Goal: Information Seeking & Learning: Learn about a topic

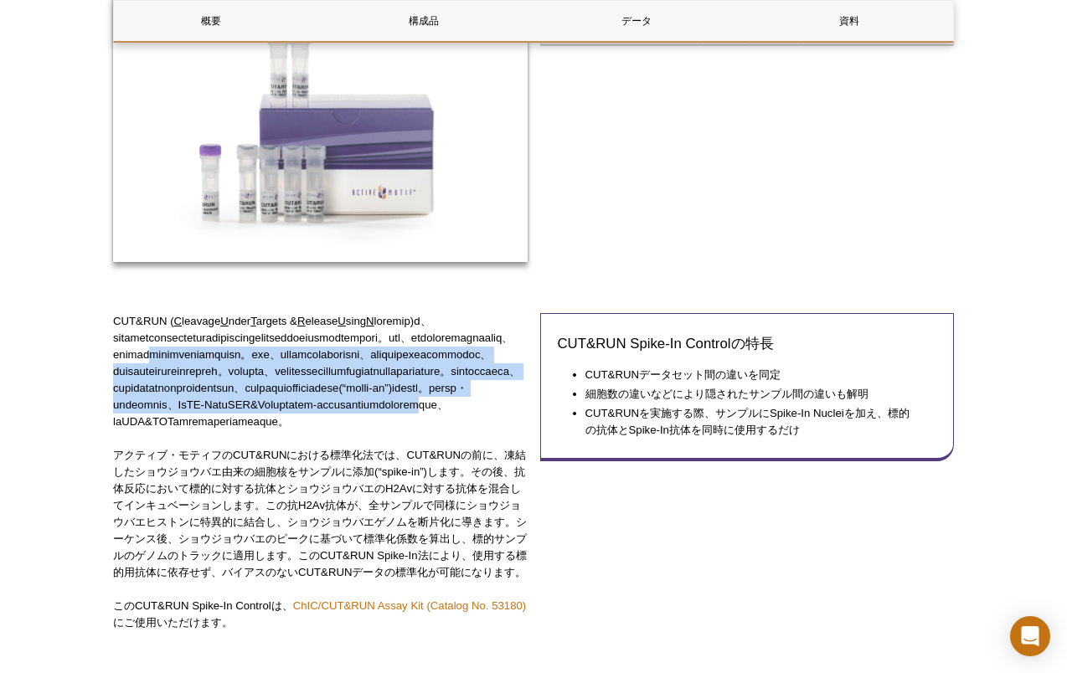
drag, startPoint x: 118, startPoint y: 368, endPoint x: 297, endPoint y: 466, distance: 204.7
click at [297, 430] on p "CUT&RUN ( C leavage U nder T argets & R elease U sing N" at bounding box center [320, 371] width 415 height 117
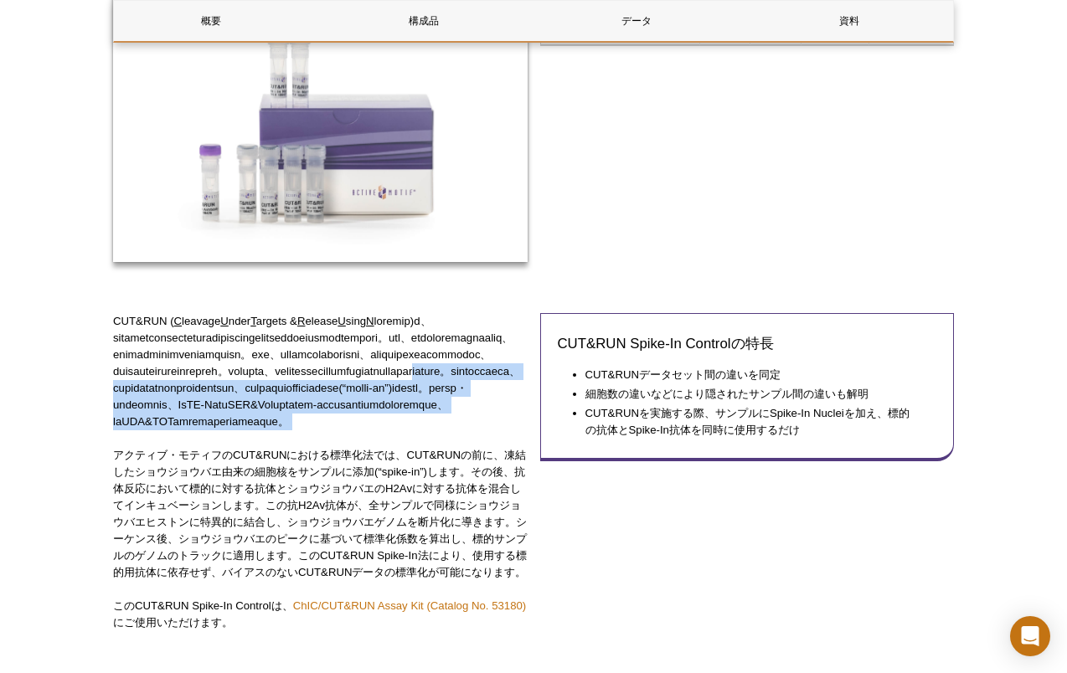
drag, startPoint x: 310, startPoint y: 486, endPoint x: 188, endPoint y: 411, distance: 143.2
click at [189, 412] on div "CUT&RUN ( C leavage U nder T argets & R elease U sing N アクティブ・モティフのCUT&RUNにおける標…" at bounding box center [320, 480] width 415 height 334
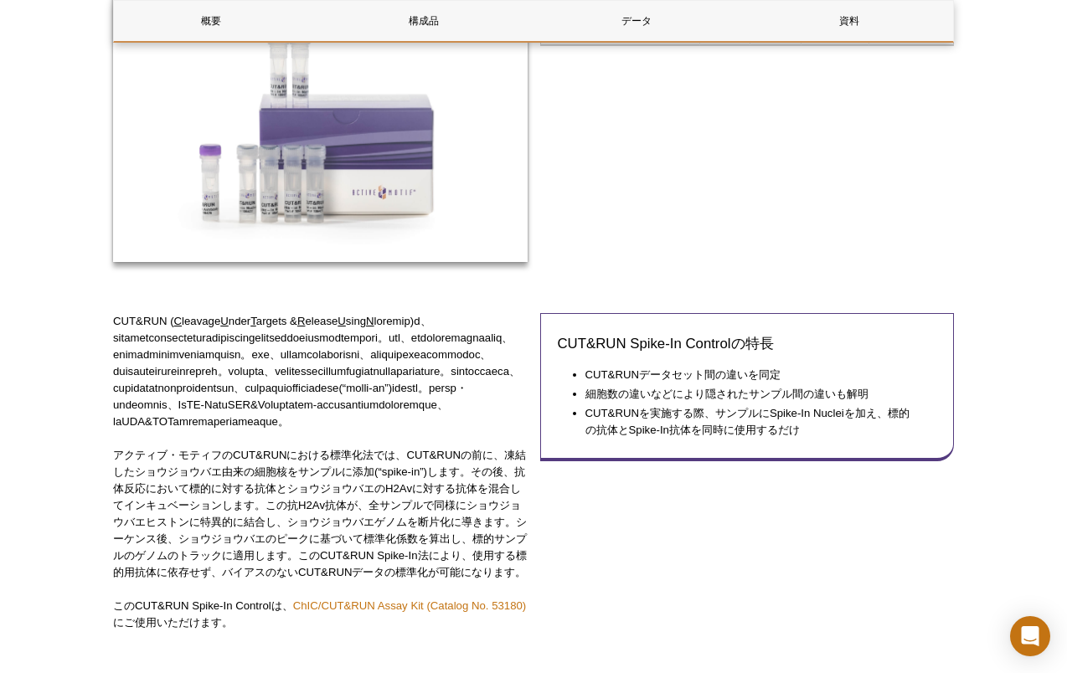
click at [188, 410] on p "CUT&RUN ( C leavage U nder T argets & R elease U sing N" at bounding box center [320, 371] width 415 height 117
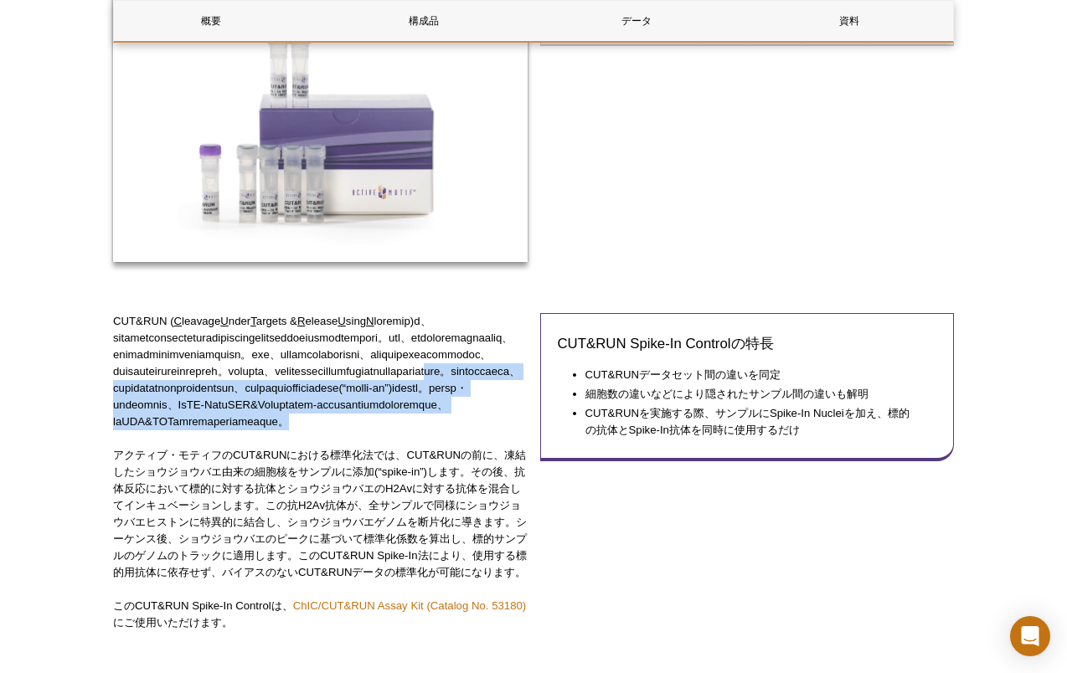
drag, startPoint x: 299, startPoint y: 492, endPoint x: 227, endPoint y: 424, distance: 99.5
click at [227, 425] on p "CUT&RUN ( C leavage U nder T argets & R elease U sing N" at bounding box center [320, 371] width 415 height 117
click at [226, 423] on p "CUT&RUN ( C leavage U nder T argets & R elease U sing N" at bounding box center [320, 371] width 415 height 117
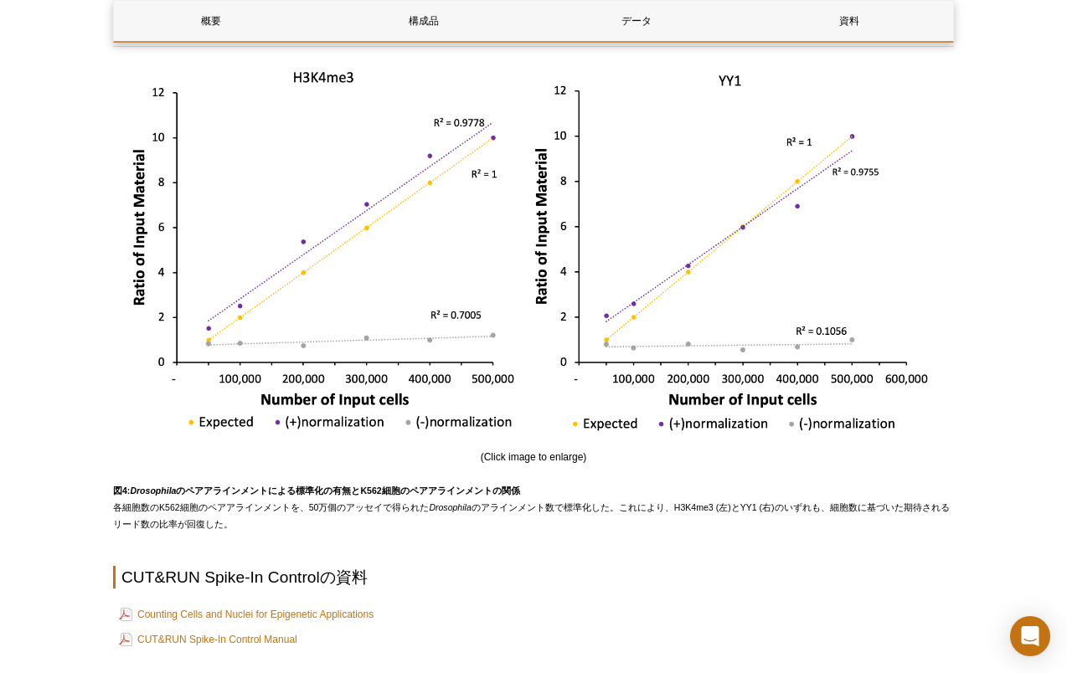
scroll to position [3166, 0]
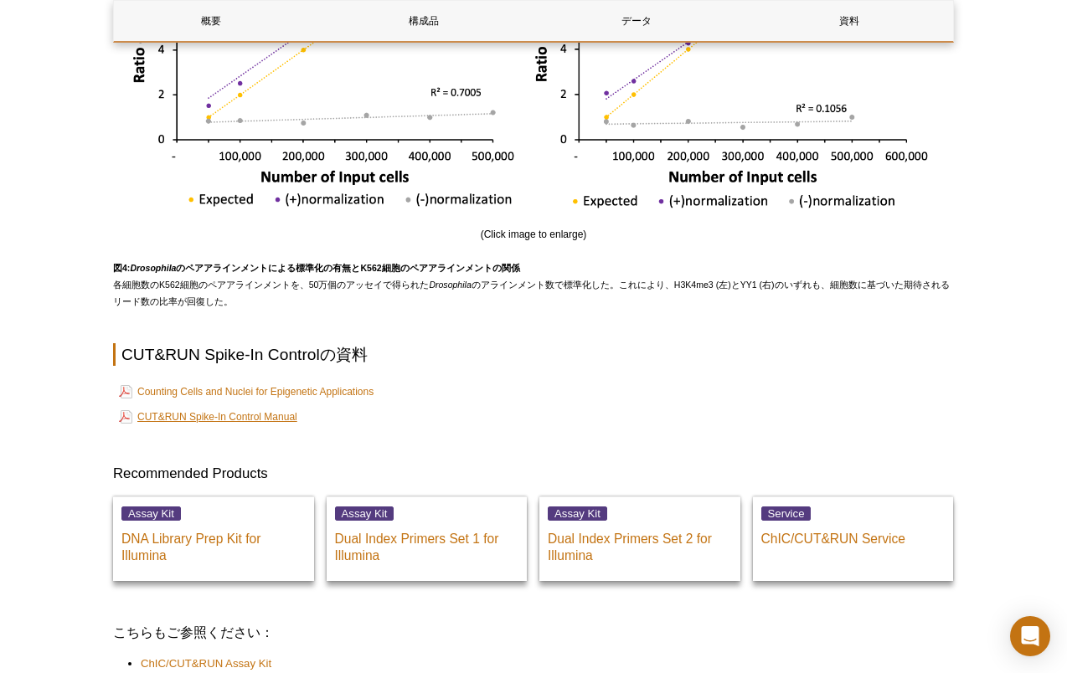
click at [234, 427] on link "CUT&RUN Spike-In Control Manual" at bounding box center [208, 417] width 178 height 20
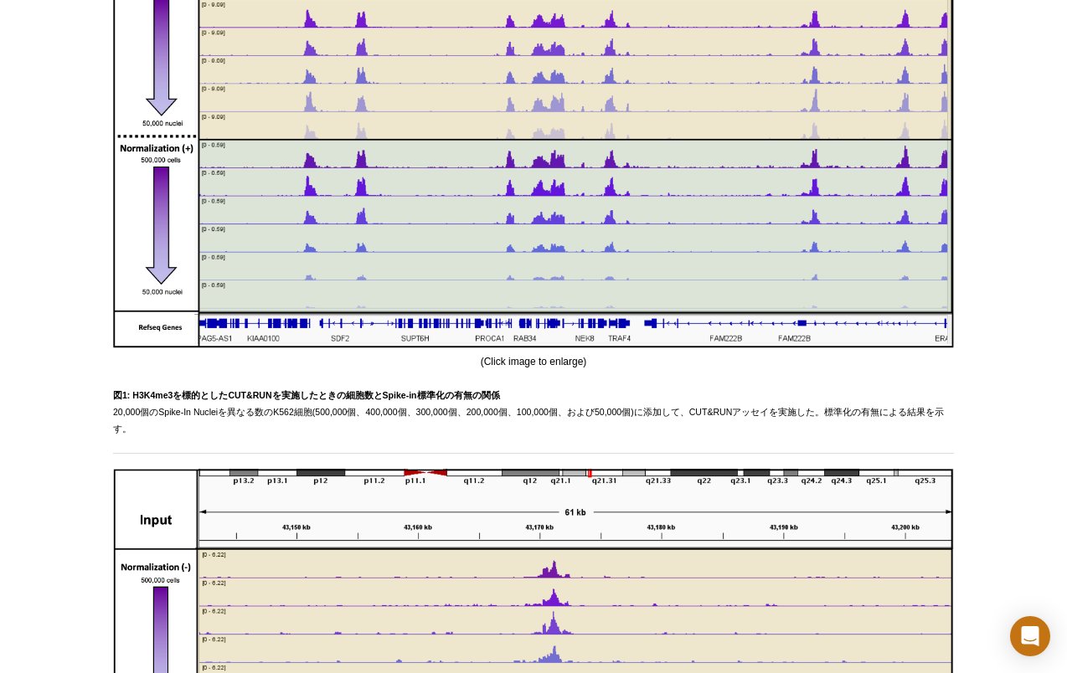
scroll to position [0, 0]
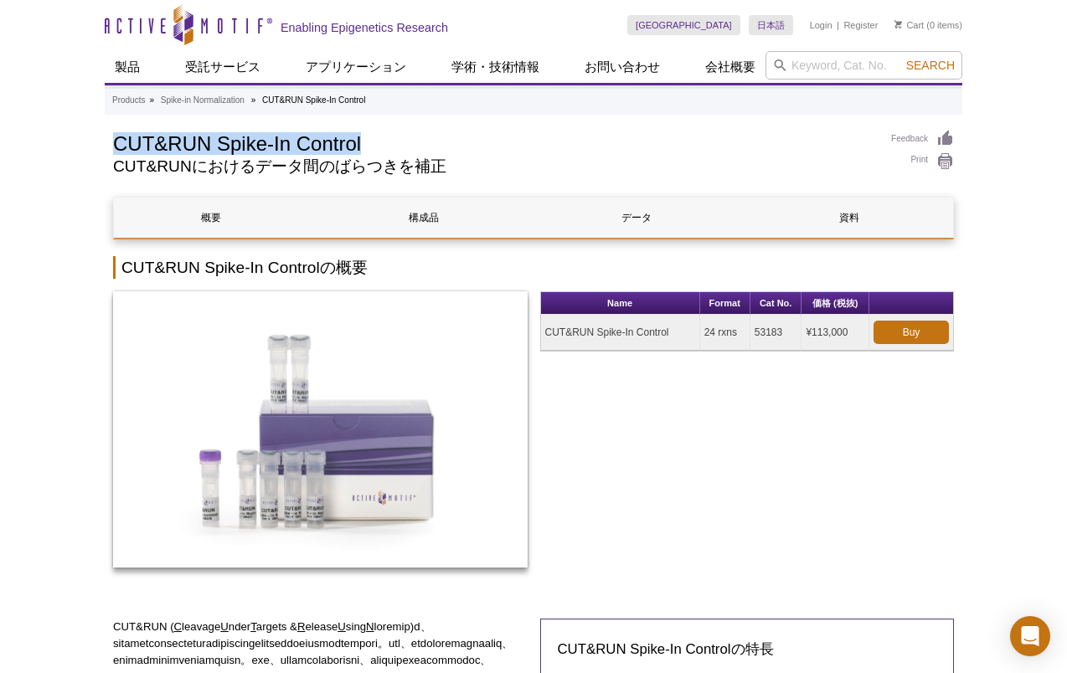
drag, startPoint x: 114, startPoint y: 142, endPoint x: 364, endPoint y: 137, distance: 250.4
click at [364, 137] on h1 "CUT&RUN Spike-In Control" at bounding box center [493, 142] width 761 height 25
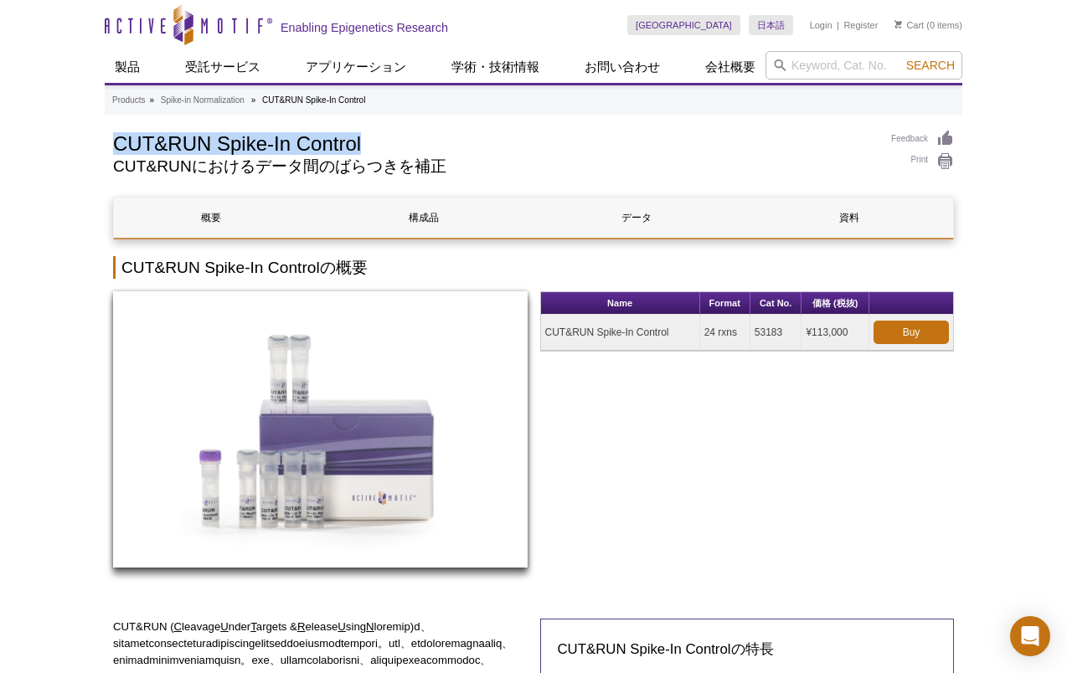
copy h1 "CUT&RUN Spike-In Control"
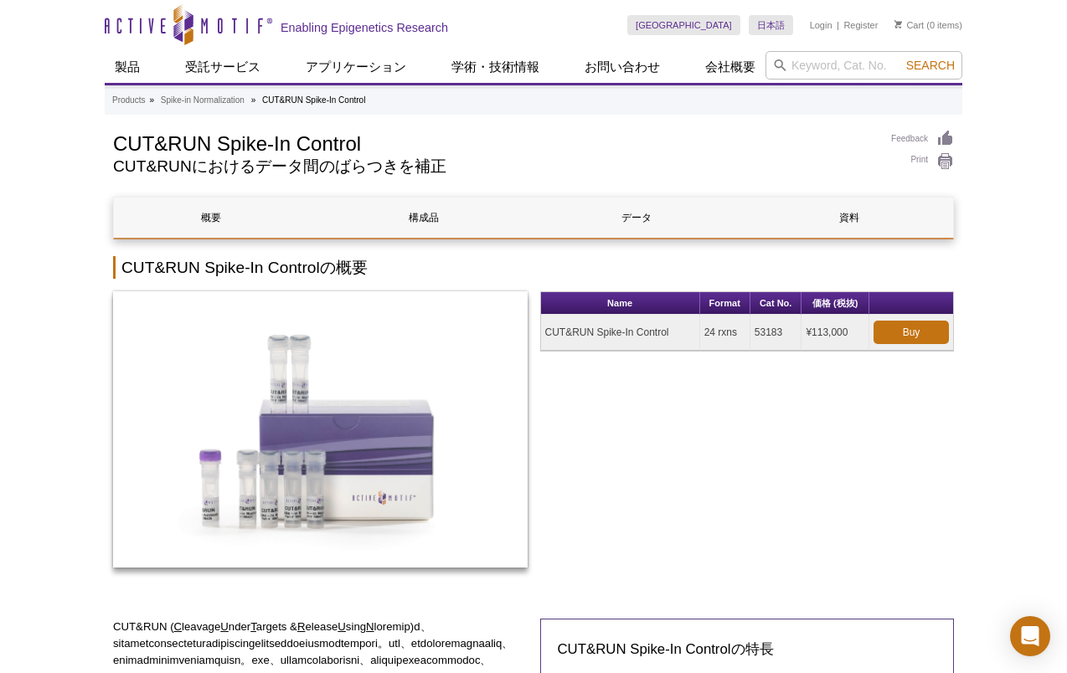
drag, startPoint x: 783, startPoint y: 333, endPoint x: 751, endPoint y: 332, distance: 31.9
click at [751, 332] on td "53183" at bounding box center [776, 333] width 52 height 36
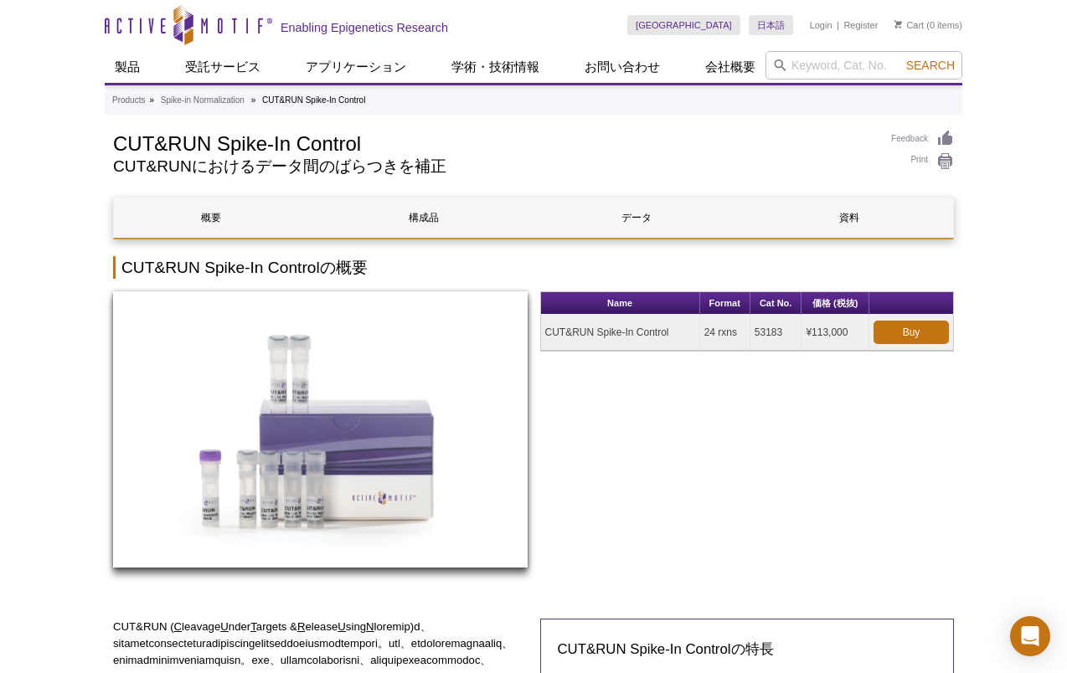
copy td "53183"
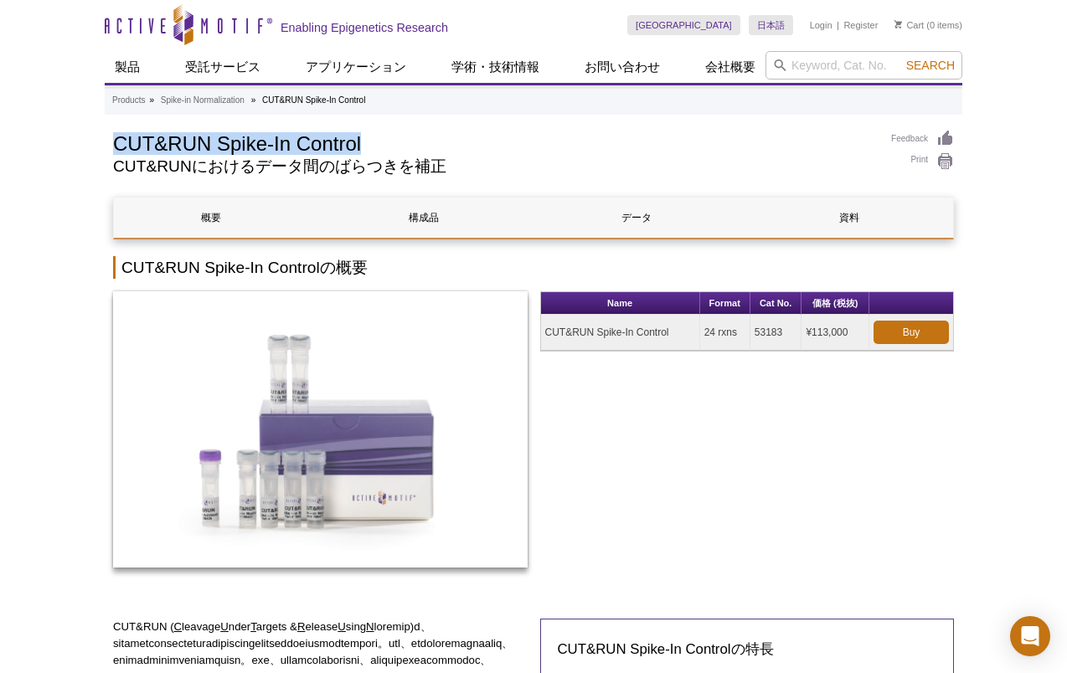
drag, startPoint x: 363, startPoint y: 140, endPoint x: 116, endPoint y: 149, distance: 248.1
click at [116, 149] on h1 "CUT&RUN Spike-In Control" at bounding box center [493, 142] width 761 height 25
copy h1 "CUT&RUN Spike-In Control"
click at [357, 151] on h1 "CUT&RUN Spike-In Control" at bounding box center [493, 142] width 761 height 25
drag, startPoint x: 374, startPoint y: 142, endPoint x: 95, endPoint y: 141, distance: 278.9
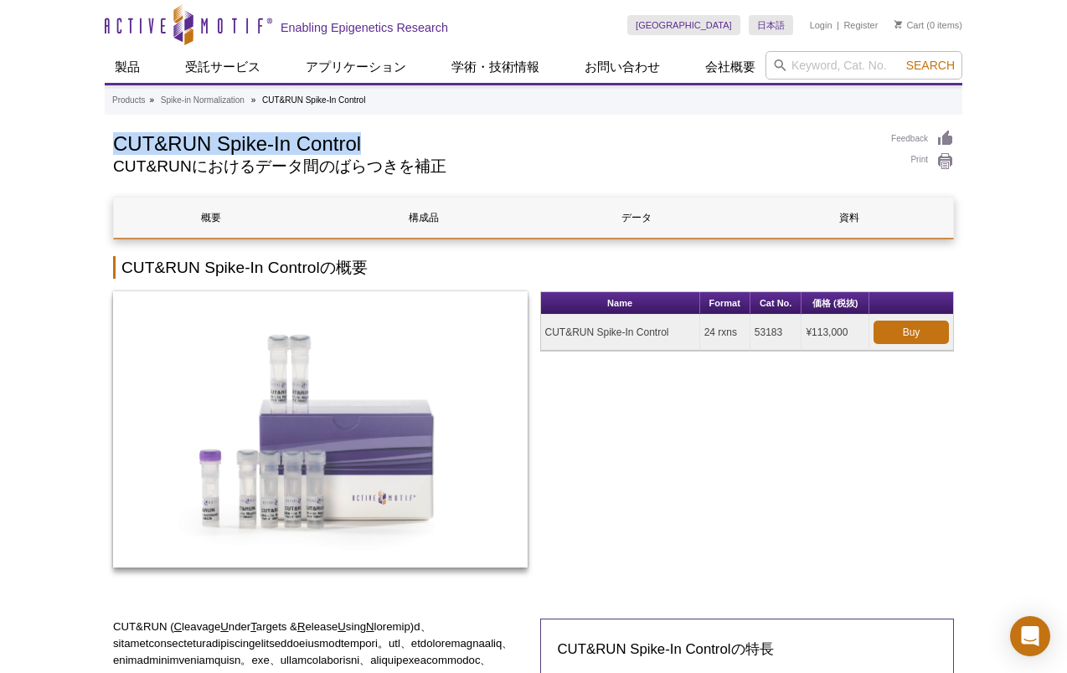
copy h1 "CUT&RUN Spike-In Control"
click at [202, 160] on h2 "CUT&RUNにおけるデータ間のばらつきを補正" at bounding box center [493, 166] width 761 height 15
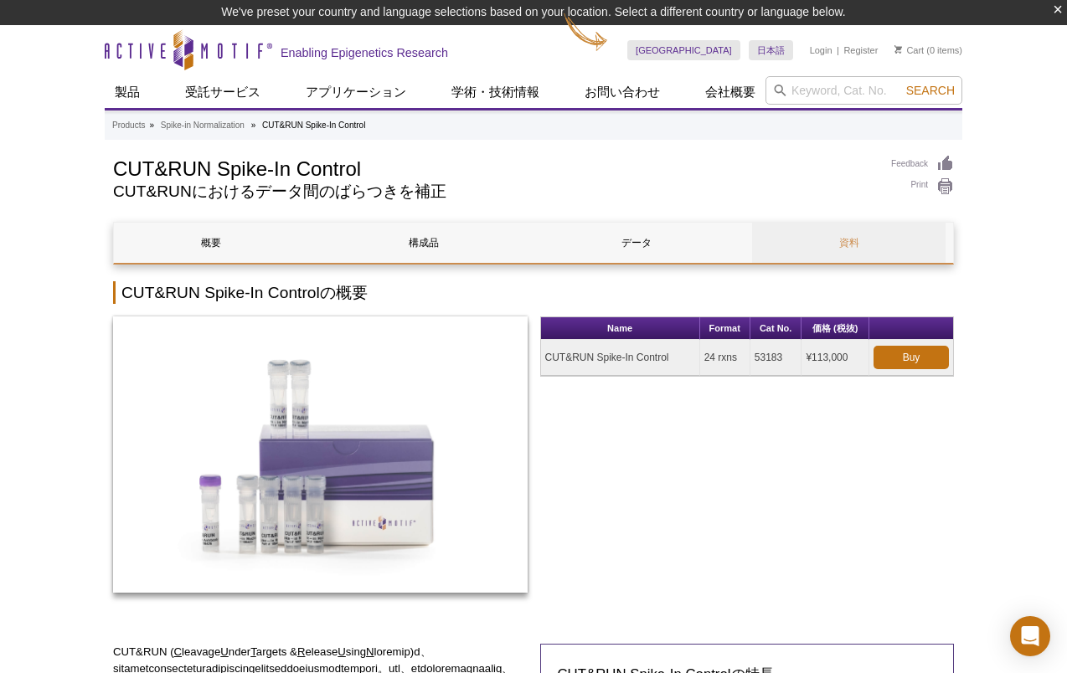
click at [843, 249] on link "資料" at bounding box center [848, 243] width 193 height 40
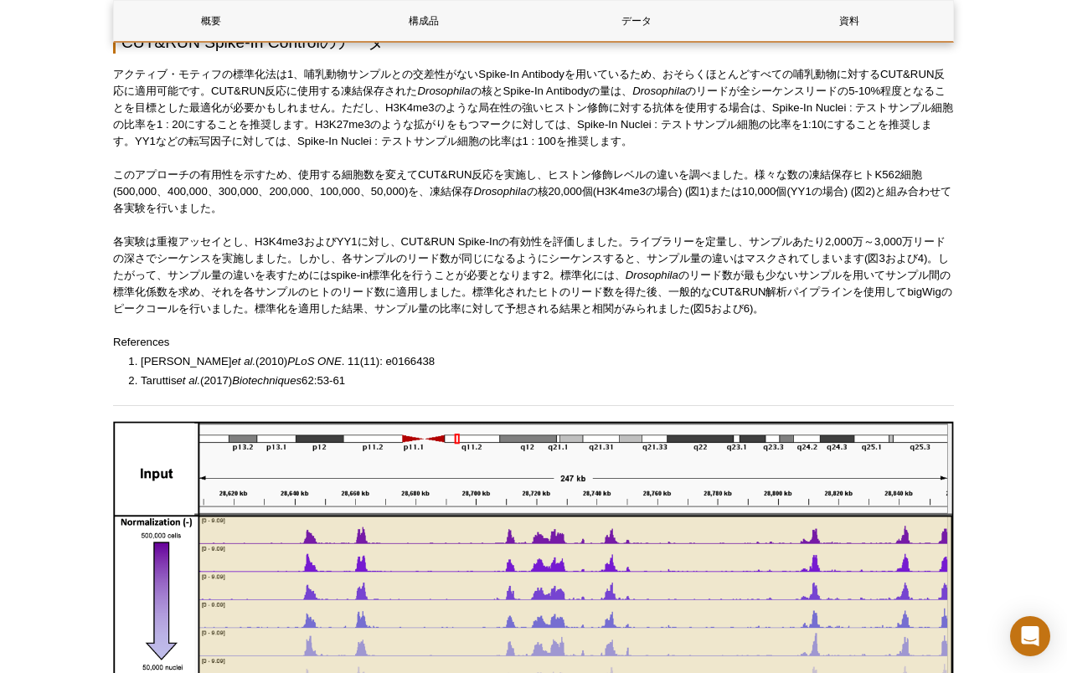
scroll to position [1052, 0]
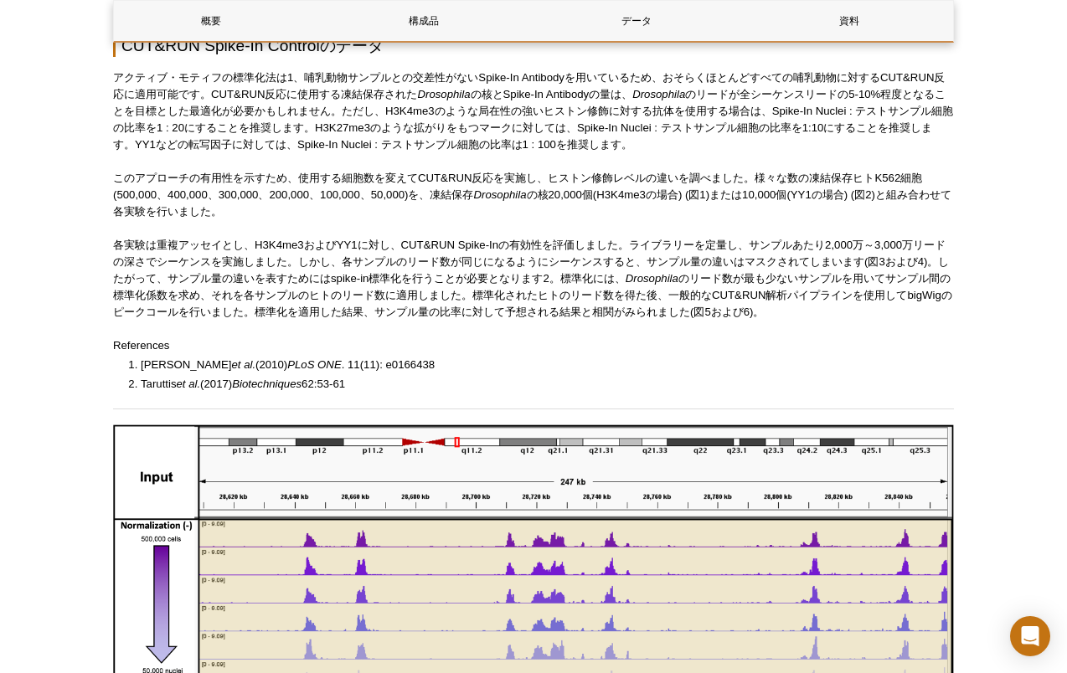
drag, startPoint x: 380, startPoint y: 466, endPoint x: 142, endPoint y: 466, distance: 238.7
click at [142, 393] on li "[PERSON_NAME] et al. (2017) Biotechniques 62:53-61" at bounding box center [539, 384] width 796 height 17
copy li "[PERSON_NAME] et al. (2017) Biotechniques 62:53-61"
drag, startPoint x: 123, startPoint y: 130, endPoint x: 322, endPoint y: 123, distance: 199.4
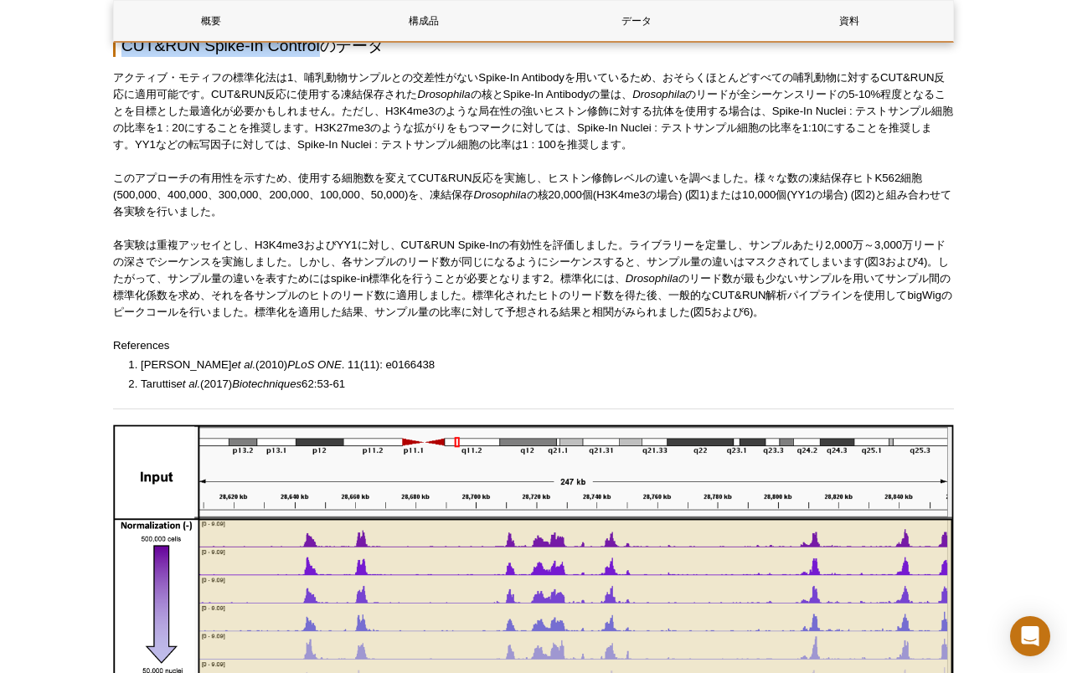
click at [322, 57] on h2 "CUT&RUN Spike-In Controlのデータ" at bounding box center [533, 45] width 841 height 23
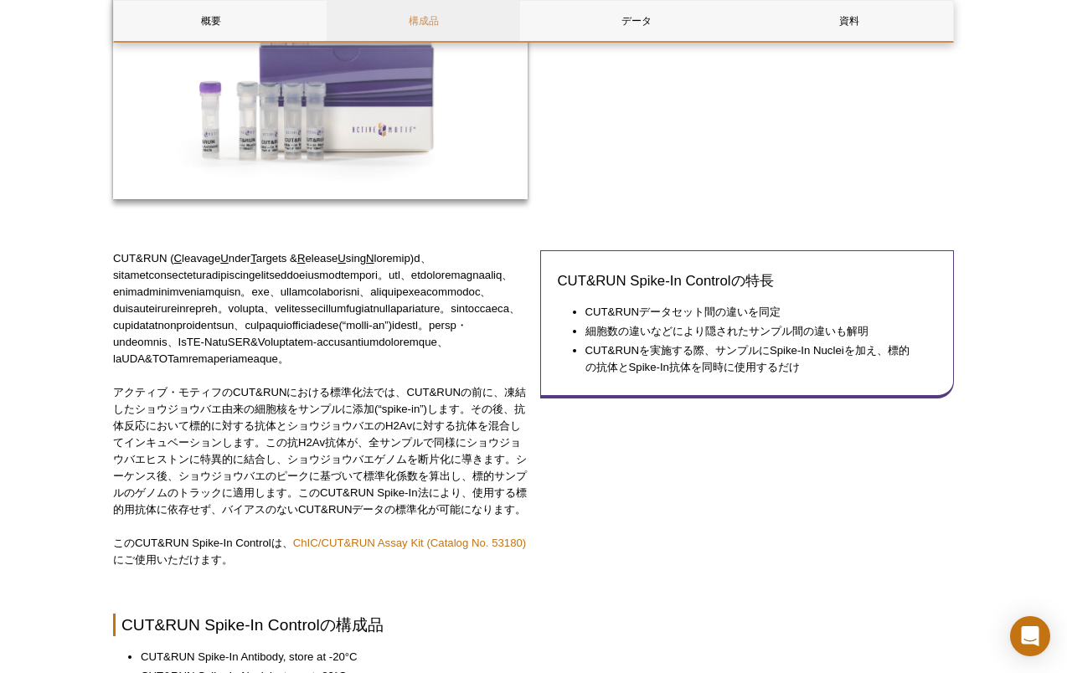
scroll to position [0, 0]
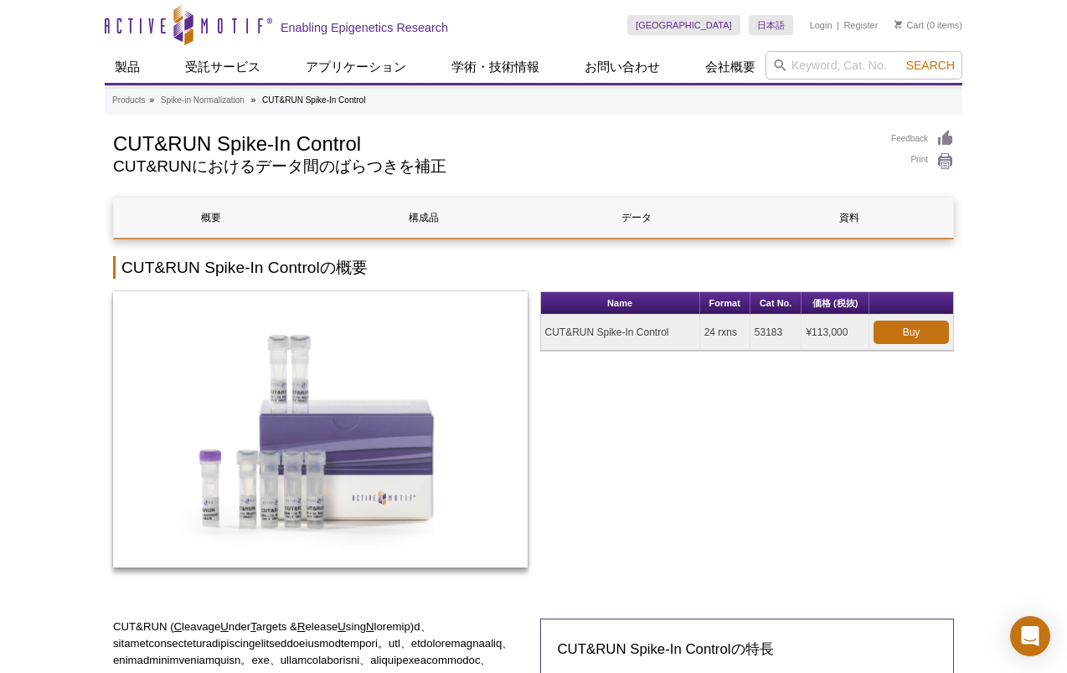
drag, startPoint x: 785, startPoint y: 330, endPoint x: 750, endPoint y: 331, distance: 34.3
click at [750, 331] on td "53183" at bounding box center [776, 333] width 52 height 36
copy td "53183"
drag, startPoint x: 681, startPoint y: 332, endPoint x: 544, endPoint y: 328, distance: 137.4
click at [544, 328] on td "CUT&RUN Spike-In Control" at bounding box center [620, 333] width 159 height 36
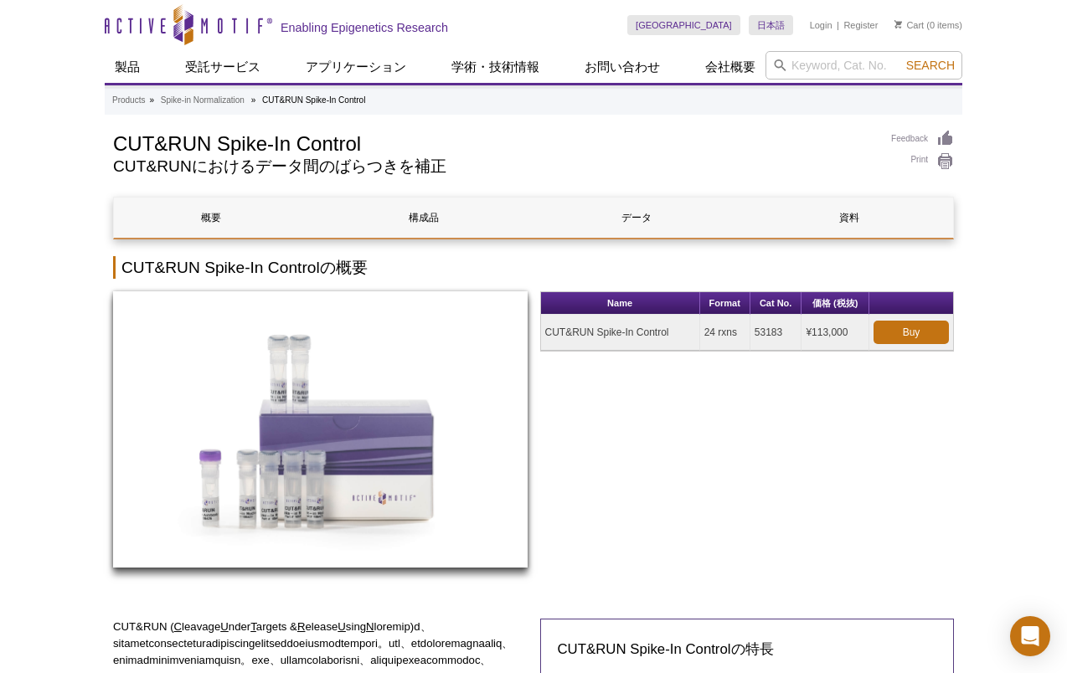
copy td "CUT&RUN Spike-In Control"
